Goal: Transaction & Acquisition: Purchase product/service

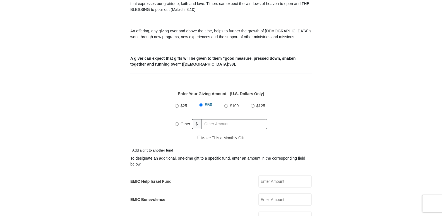
scroll to position [195, 0]
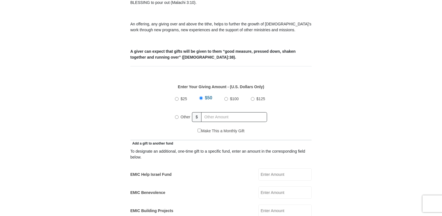
click at [176, 115] on input "Other" at bounding box center [177, 117] width 4 height 4
radio input "true"
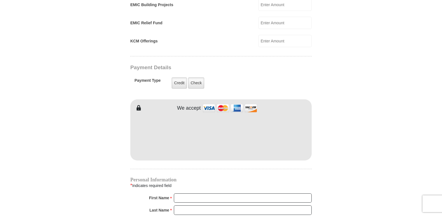
scroll to position [418, 0]
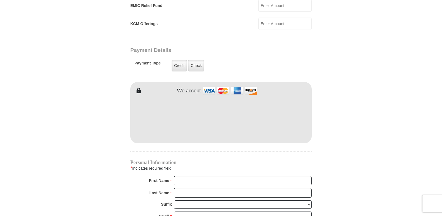
type input "550.00"
click at [207, 85] on img at bounding box center [230, 91] width 56 height 12
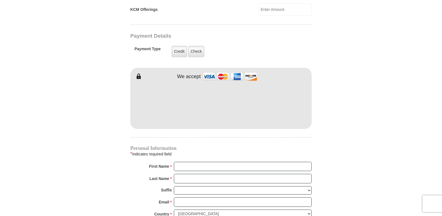
scroll to position [446, 0]
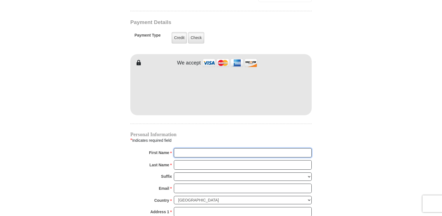
click at [201, 148] on input "First Name *" at bounding box center [243, 152] width 138 height 9
click at [193, 148] on input "First Name *" at bounding box center [243, 152] width 138 height 9
type input "[PERSON_NAME] and [PERSON_NAME]"
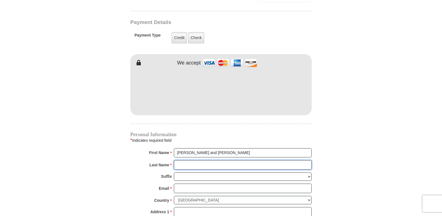
click at [191, 160] on input "Last Name *" at bounding box center [243, 164] width 138 height 9
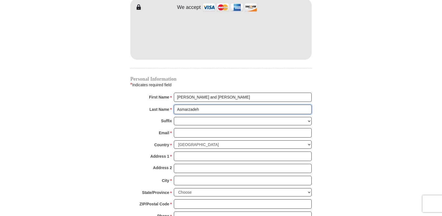
scroll to position [502, 0]
type input "Asmarzadeh"
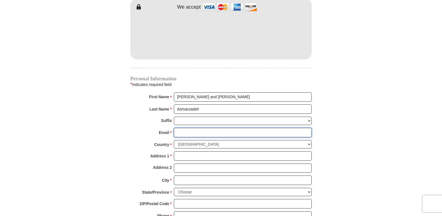
click at [201, 128] on input "Email *" at bounding box center [243, 132] width 138 height 9
type input "[EMAIL_ADDRESS][DOMAIN_NAME]"
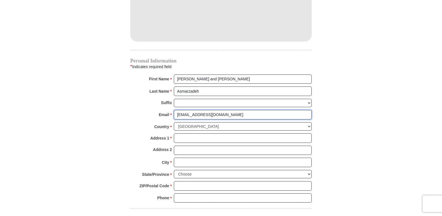
scroll to position [530, 0]
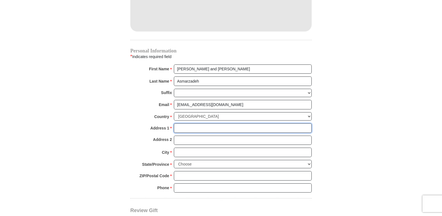
click at [196, 123] on input "Address 1 *" at bounding box center [243, 127] width 138 height 9
type input "[STREET_ADDRESS]"
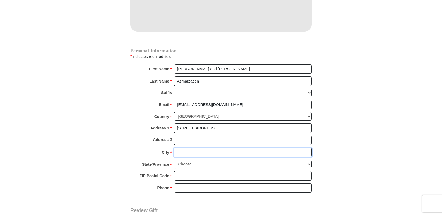
click at [197, 148] on input "City *" at bounding box center [243, 152] width 138 height 9
type input "Calhan"
click at [309, 160] on select "Choose [US_STATE] [US_STATE] [US_STATE] [US_STATE] [US_STATE] Armed Forces Amer…" at bounding box center [243, 164] width 138 height 9
select select "CO"
click at [174, 160] on select "Choose [US_STATE] [US_STATE] [US_STATE] [US_STATE] [US_STATE] Armed Forces Amer…" at bounding box center [243, 164] width 138 height 9
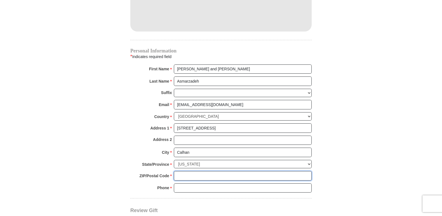
click at [227, 171] on input "ZIP/Postal Code *" at bounding box center [243, 175] width 138 height 9
type input "80808"
click at [209, 183] on input "Phone * *" at bounding box center [243, 187] width 138 height 9
type input "[PHONE_NUMBER]"
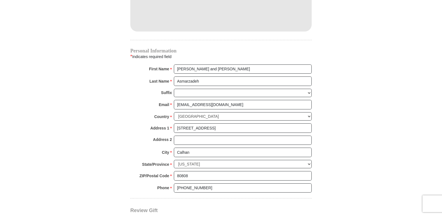
click at [232, 198] on div "Review Gift Your monthly donation will start on the first occurrence on your se…" at bounding box center [220, 220] width 181 height 44
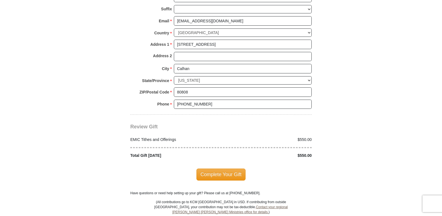
scroll to position [642, 0]
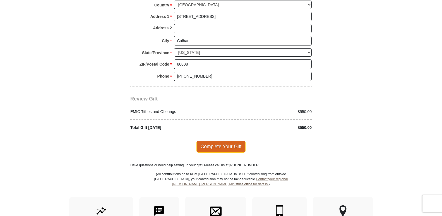
click at [219, 141] on span "Complete Your Gift" at bounding box center [220, 147] width 49 height 12
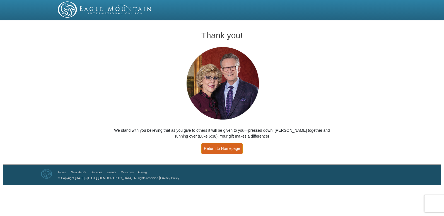
click at [219, 148] on link "Return to Homepage" at bounding box center [221, 148] width 41 height 11
